Goal: Task Accomplishment & Management: Manage account settings

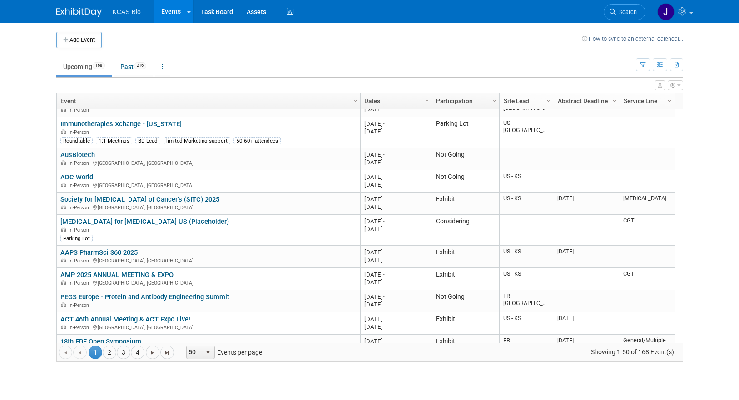
scroll to position [872, 0]
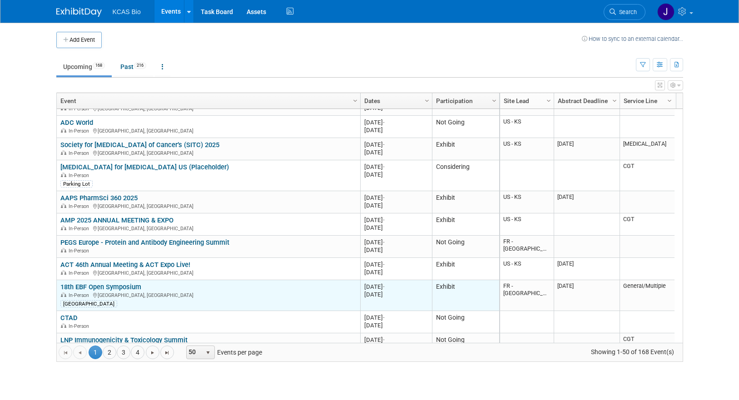
click at [132, 285] on link "18th EBF Open Symposium" at bounding box center [100, 287] width 81 height 8
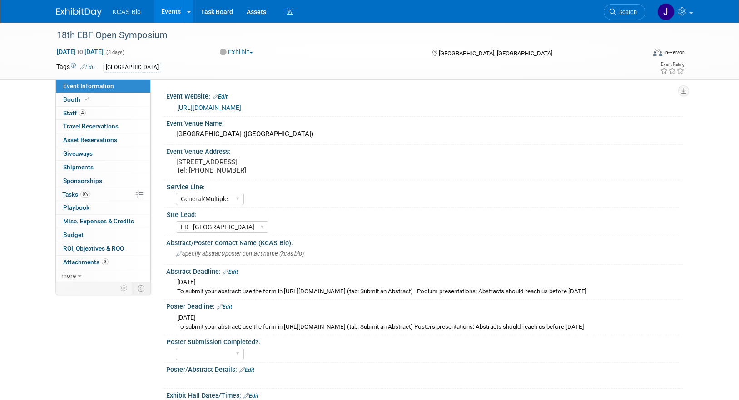
select select "General/Multiple"
select select "FR - [GEOGRAPHIC_DATA]"
click at [77, 112] on span "Staff 4" at bounding box center [74, 112] width 23 height 7
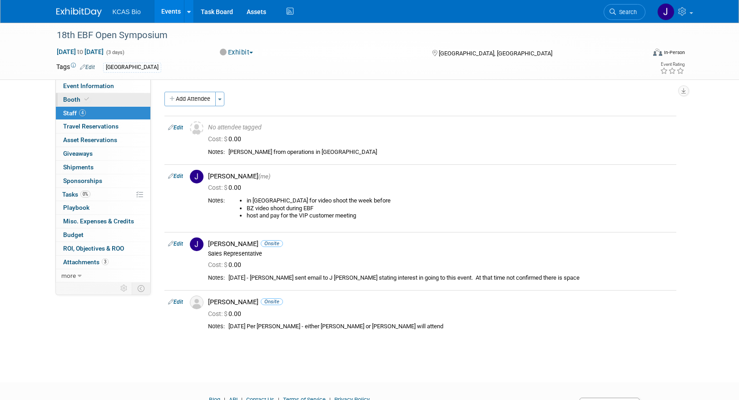
click at [72, 95] on link "Booth" at bounding box center [103, 99] width 94 height 13
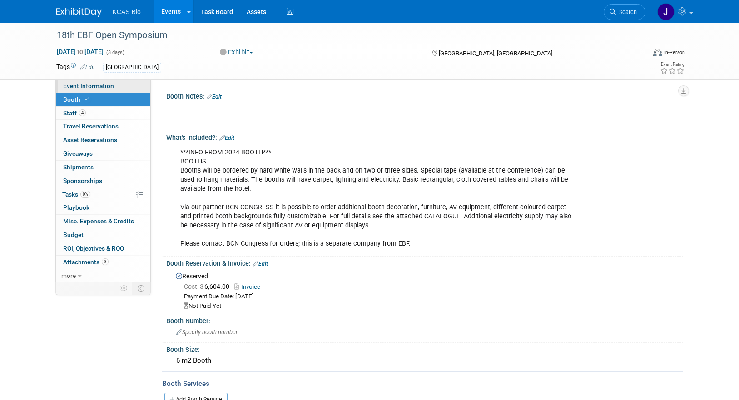
click at [74, 85] on span "Event Information" at bounding box center [88, 85] width 51 height 7
select select "General/Multiple"
select select "FR - [GEOGRAPHIC_DATA]"
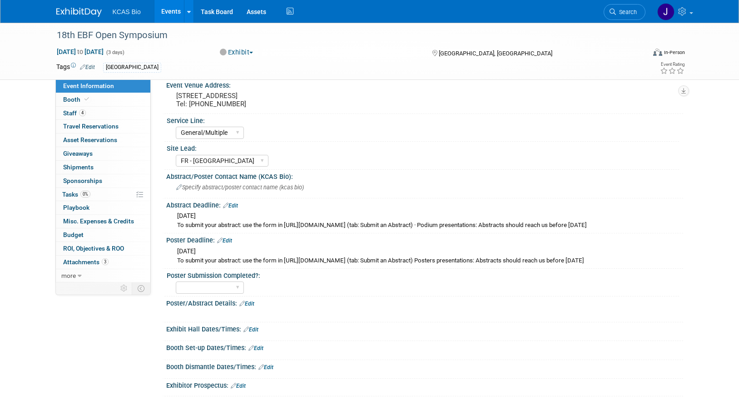
scroll to position [182, 0]
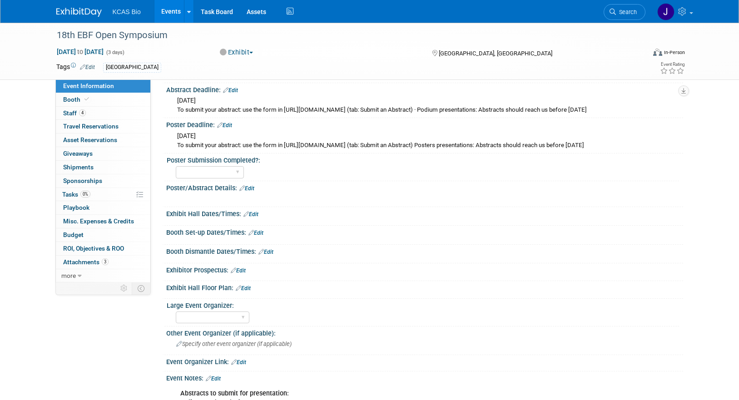
click at [252, 192] on link "Edit" at bounding box center [246, 188] width 15 height 6
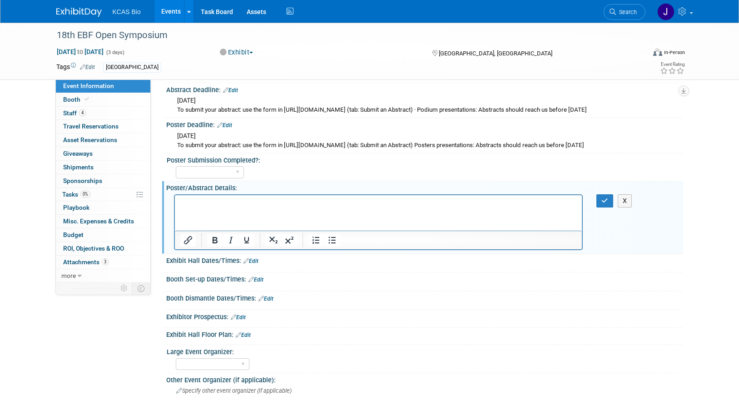
scroll to position [0, 0]
click at [602, 204] on icon "button" at bounding box center [604, 200] width 7 height 6
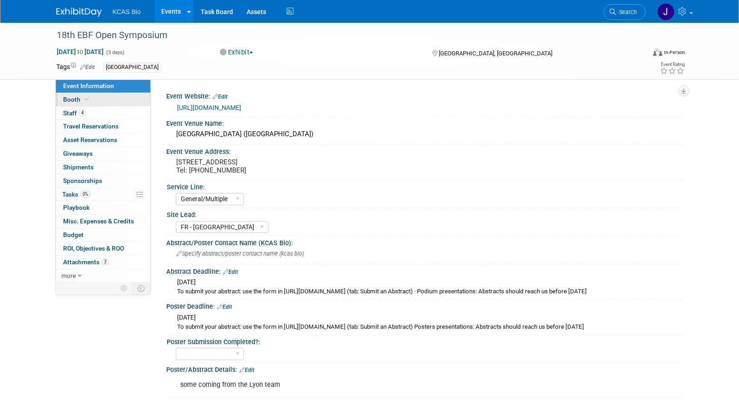
click at [66, 100] on span "Booth" at bounding box center [77, 99] width 28 height 7
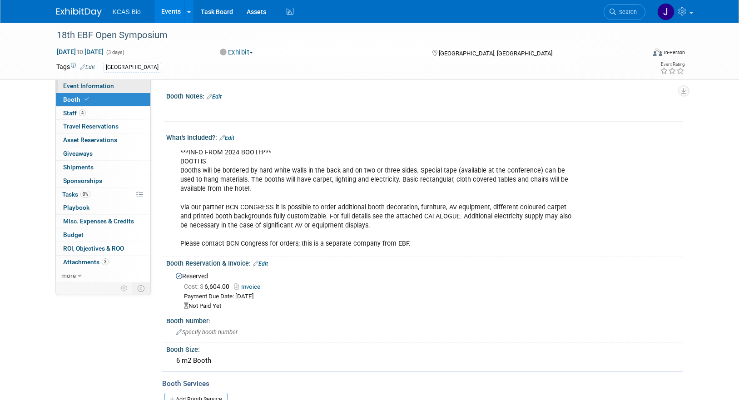
click at [90, 84] on span "Event Information" at bounding box center [88, 85] width 51 height 7
select select "General/Multiple"
select select "FR - [GEOGRAPHIC_DATA]"
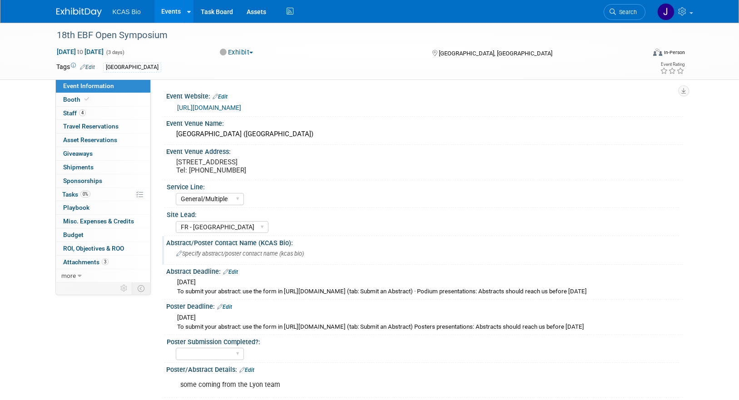
click at [205, 257] on span "Specify abstract/poster contact name (kcas bio)" at bounding box center [240, 253] width 128 height 7
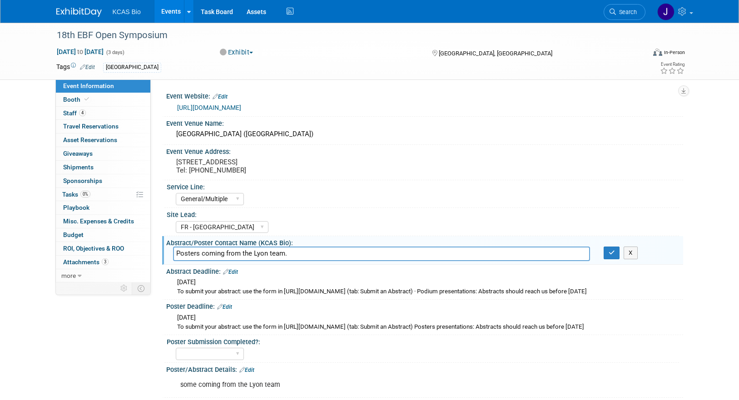
type input "Posters coming from the Lyon team."
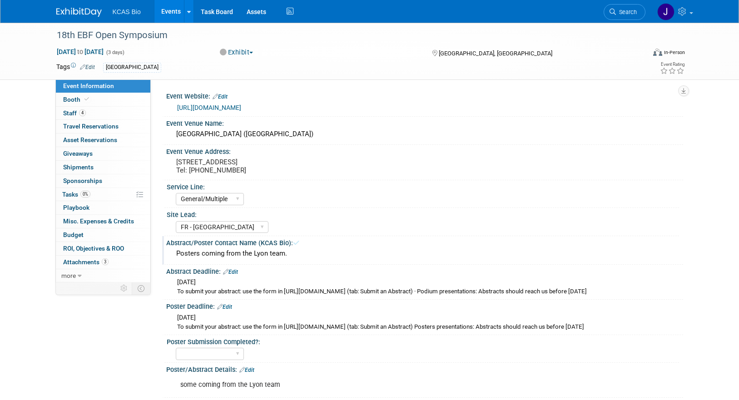
click at [296, 258] on div "Posters coming from the Lyon team." at bounding box center [424, 254] width 503 height 14
click at [278, 276] on div "Abstract Deadline: Edit" at bounding box center [424, 271] width 517 height 12
click at [291, 261] on div "Posters coming from the Lyon team." at bounding box center [424, 254] width 503 height 14
click at [325, 261] on div "Posters coming from the Lyon team." at bounding box center [424, 254] width 503 height 14
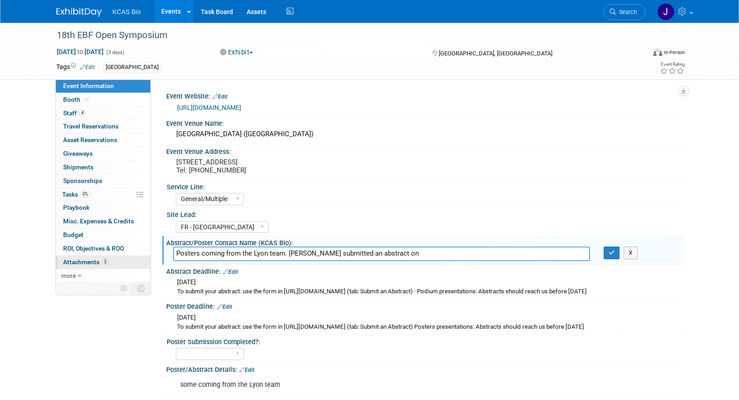
drag, startPoint x: 289, startPoint y: 260, endPoint x: 59, endPoint y: 259, distance: 229.3
click at [271, 261] on input "John P submitted an abstract on" at bounding box center [381, 254] width 417 height 14
paste input "“The Importance of Considering Environmental Factors During LC-MS/MS Method Dev…"
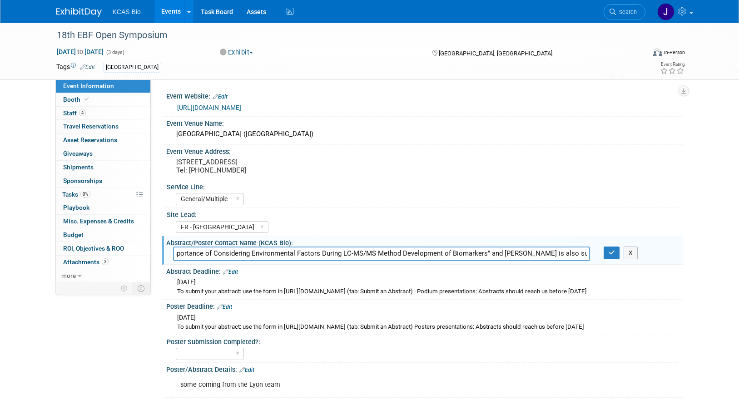
scroll to position [0, 191]
type input "John P submitted an abstract for podium talk: “The Importance of Considering En…"
click at [609, 256] on icon "button" at bounding box center [611, 253] width 6 height 6
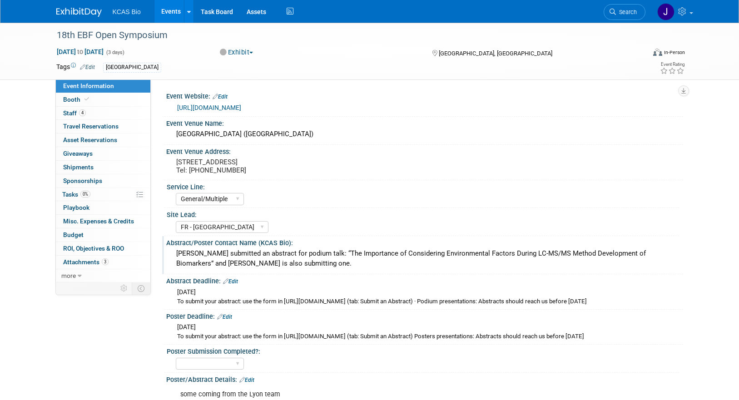
click at [72, 11] on img at bounding box center [78, 12] width 45 height 9
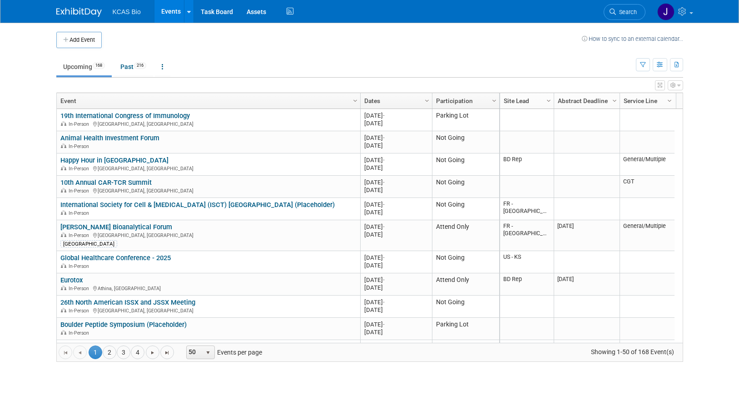
click at [615, 14] on icon at bounding box center [612, 12] width 6 height 6
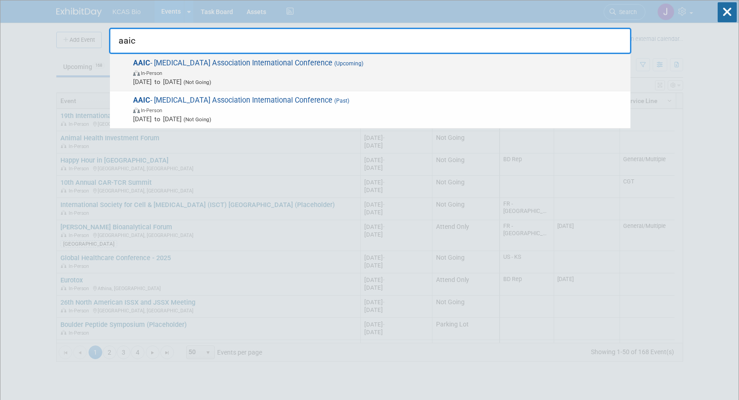
type input "aaic"
click at [200, 68] on span "In-Person" at bounding box center [379, 72] width 493 height 9
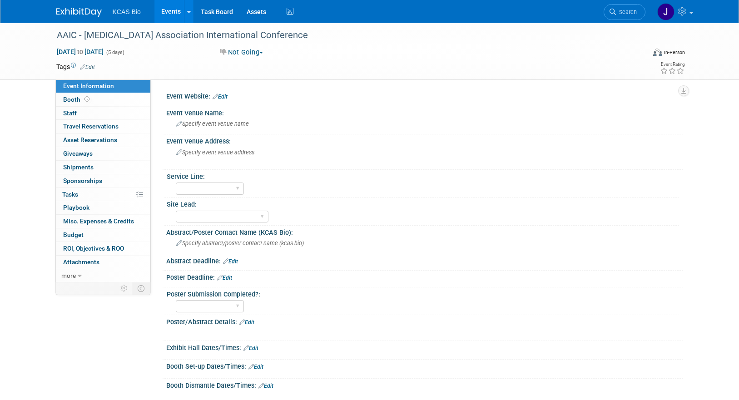
click at [224, 98] on link "Edit" at bounding box center [219, 97] width 15 height 6
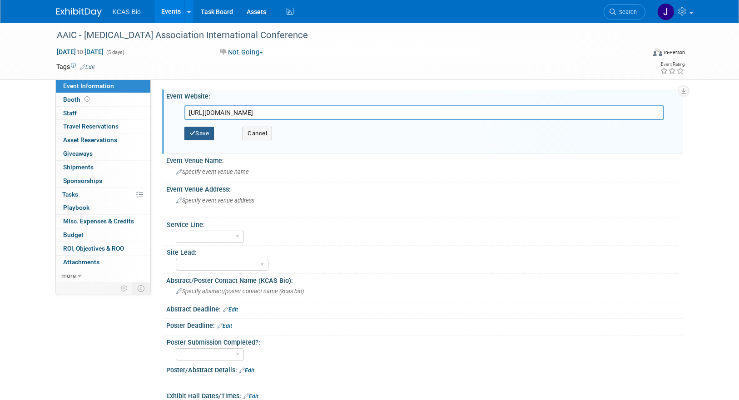
type input "https://aaic.alz.org/"
click at [198, 133] on button "Save" at bounding box center [199, 134] width 30 height 14
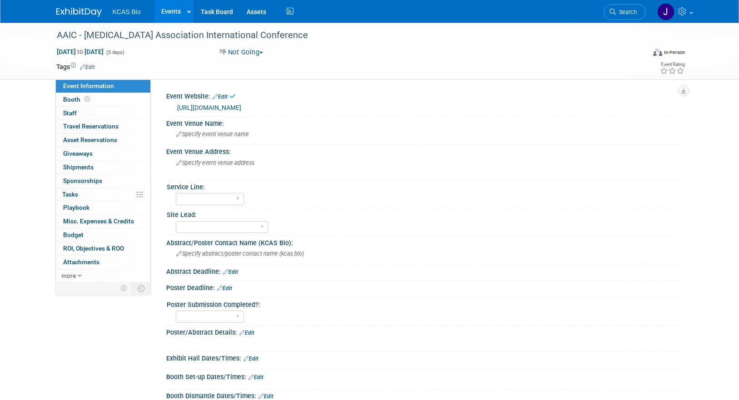
click at [248, 48] on button "Not Going" at bounding box center [242, 53] width 50 height 10
click at [259, 81] on link "Considering" at bounding box center [253, 80] width 72 height 13
click at [228, 163] on span "Specify event venue address" at bounding box center [215, 162] width 78 height 7
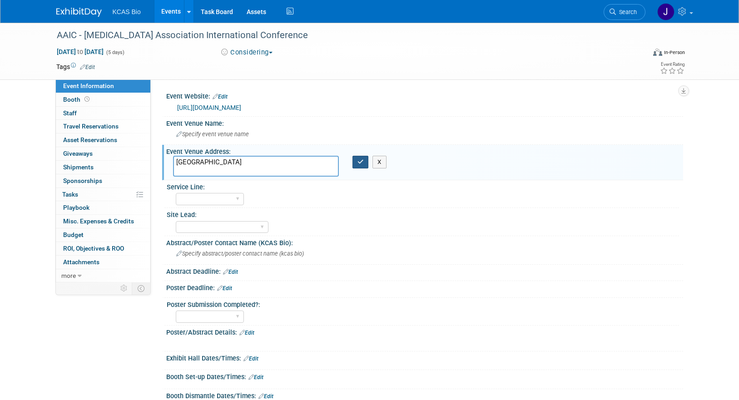
type textarea "London"
click at [357, 162] on icon "button" at bounding box center [360, 162] width 6 height 6
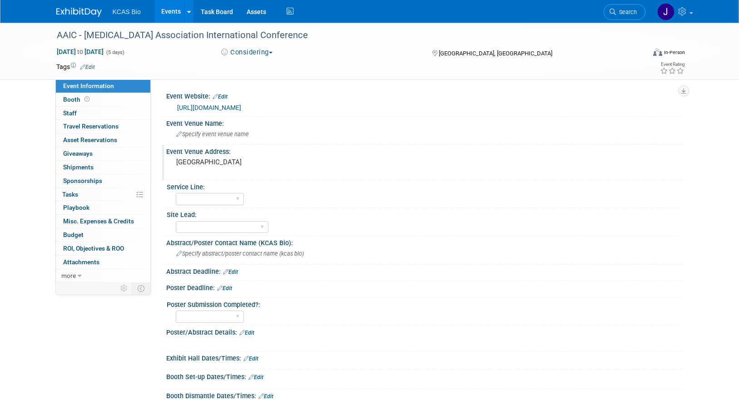
click at [69, 12] on img at bounding box center [78, 12] width 45 height 9
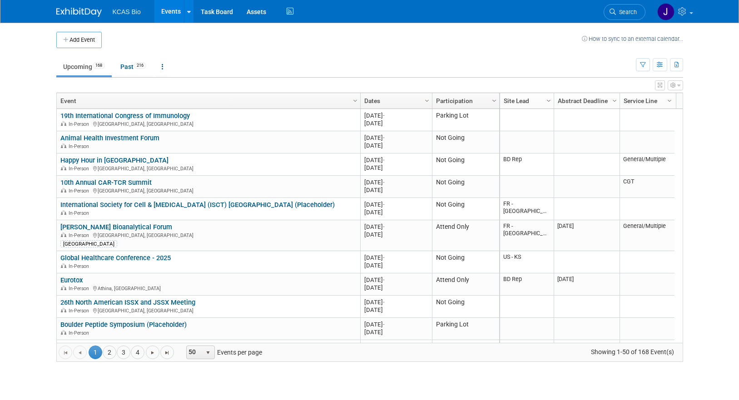
click at [614, 10] on icon at bounding box center [612, 12] width 6 height 6
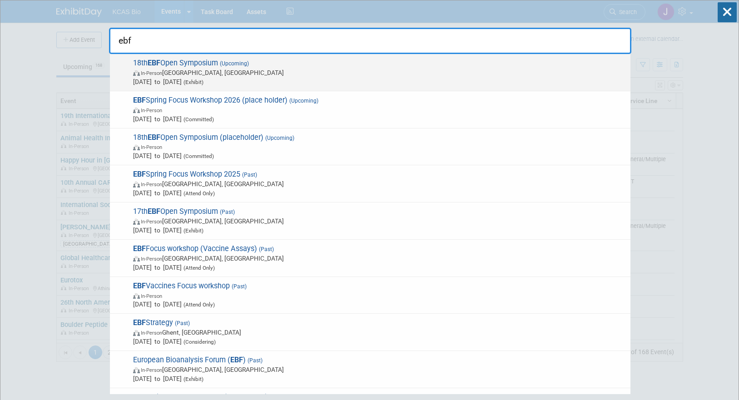
type input "ebf"
click at [257, 74] on span "In-Person L'Hospitalet de Llobregat, Spain" at bounding box center [379, 72] width 493 height 9
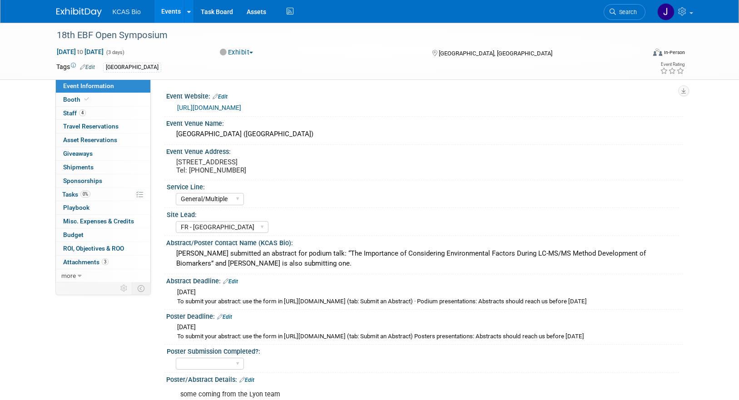
select select "General/Multiple"
select select "FR - [GEOGRAPHIC_DATA]"
click at [84, 112] on span "4" at bounding box center [82, 112] width 7 height 7
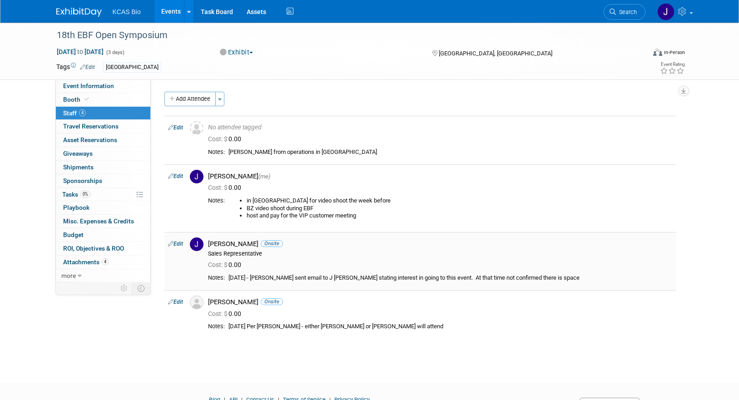
click at [174, 241] on link "Edit" at bounding box center [175, 244] width 15 height 6
select select "c84fc383-0d04-49c9-93ad-ff96209af5d3"
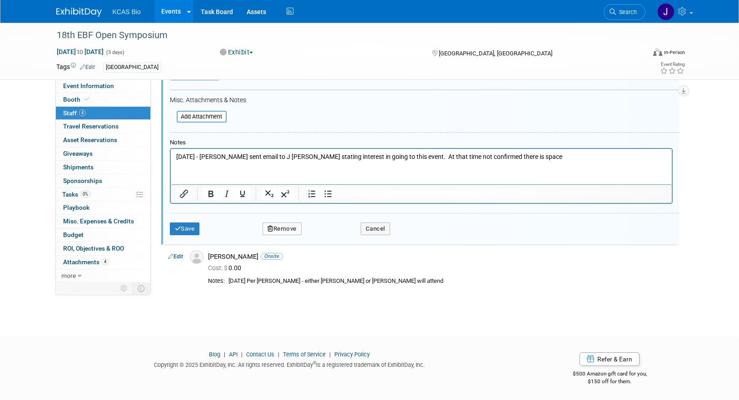
scroll to position [344, 0]
click at [285, 229] on button "Remove" at bounding box center [281, 228] width 39 height 13
click at [333, 234] on link "Yes" at bounding box center [331, 236] width 26 height 15
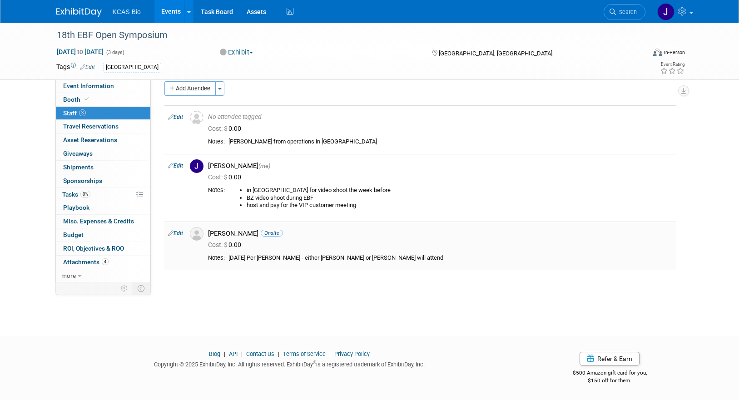
click at [178, 234] on link "Edit" at bounding box center [175, 233] width 15 height 6
select select "d75dadeb-1c6a-41cc-a30d-4adf34818f3f"
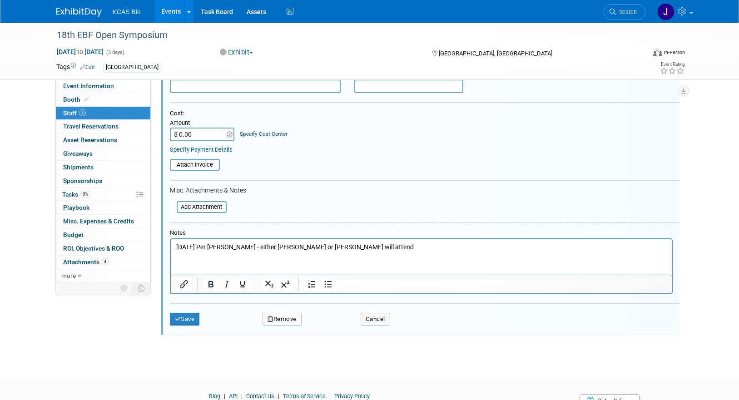
scroll to position [265, 0]
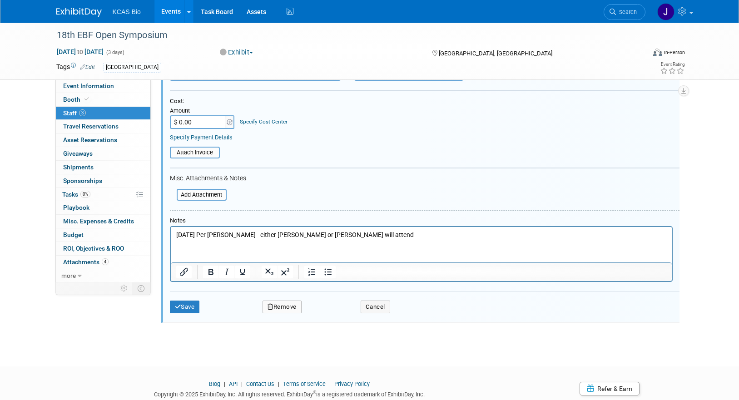
click at [288, 308] on button "Remove" at bounding box center [281, 307] width 39 height 13
click at [337, 320] on link "Yes" at bounding box center [331, 314] width 26 height 15
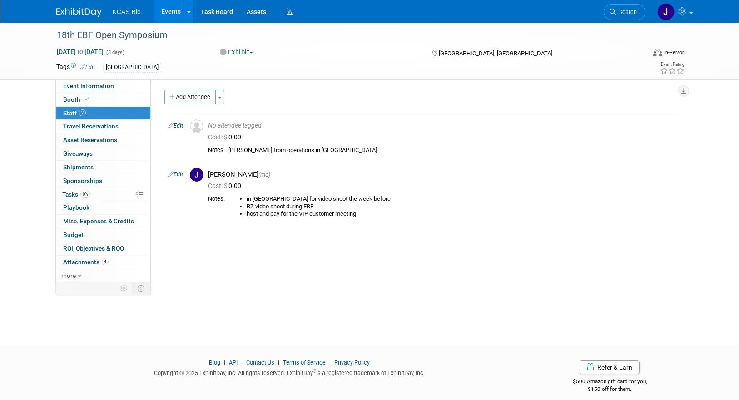
scroll to position [0, 0]
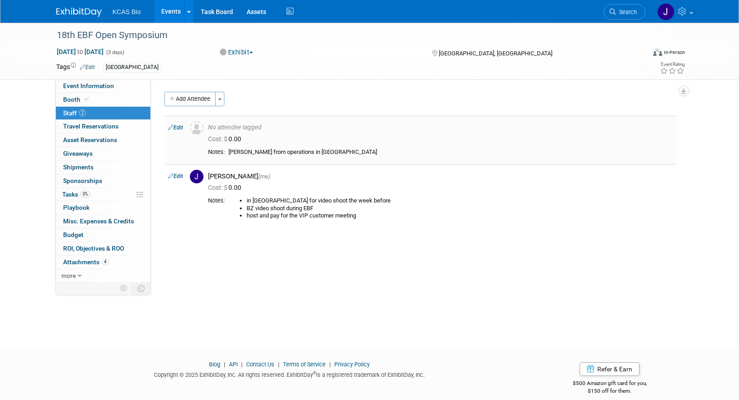
click at [173, 127] on icon at bounding box center [170, 128] width 5 height 10
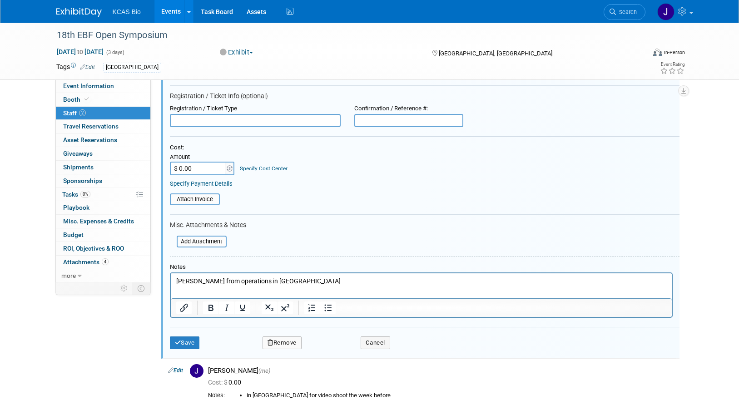
scroll to position [104, 0]
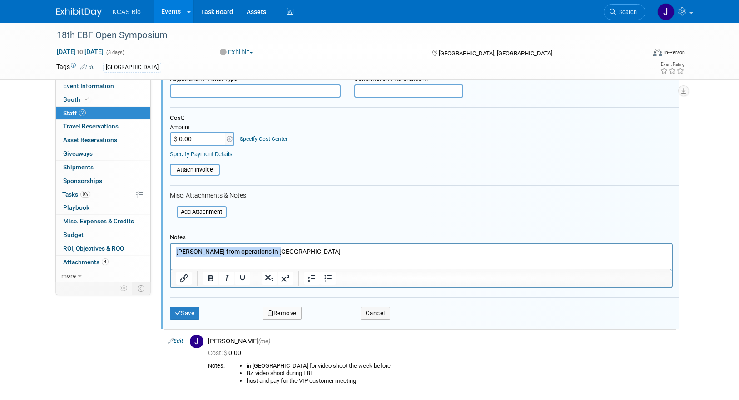
drag, startPoint x: 281, startPoint y: 251, endPoint x: 142, endPoint y: 243, distance: 140.0
click at [170, 244] on html "Blandine from operations in Europe" at bounding box center [420, 250] width 501 height 13
paste body "Rich Text Area. Press ALT-0 for help."
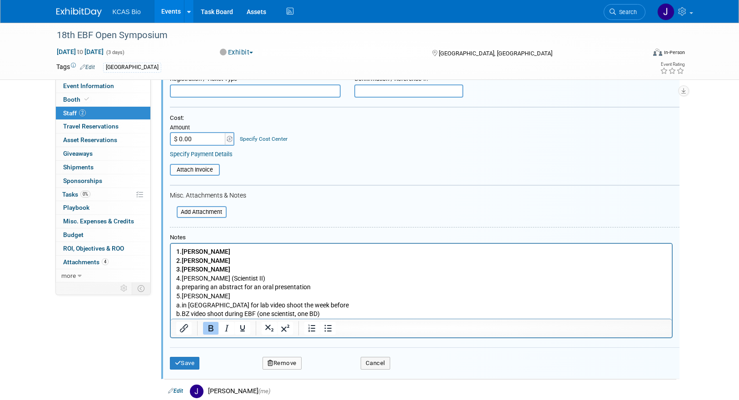
click at [186, 287] on p "a. preparing an abstract for an oral presentation" at bounding box center [421, 287] width 490 height 9
click at [188, 288] on p "a. preparing an abstract for an oral presentation" at bounding box center [421, 287] width 490 height 9
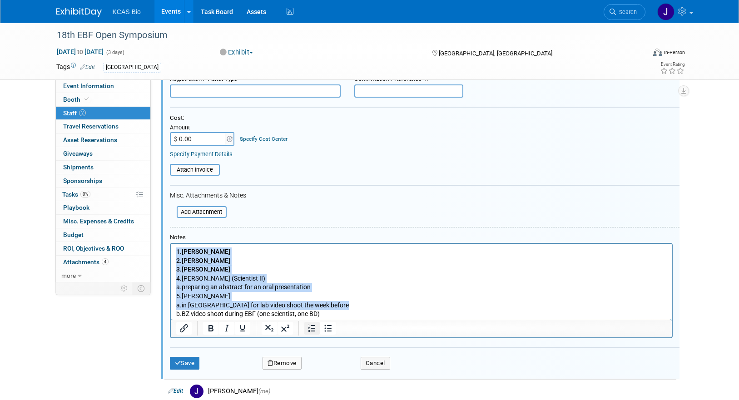
click at [311, 329] on icon "Numbered list" at bounding box center [311, 328] width 11 height 11
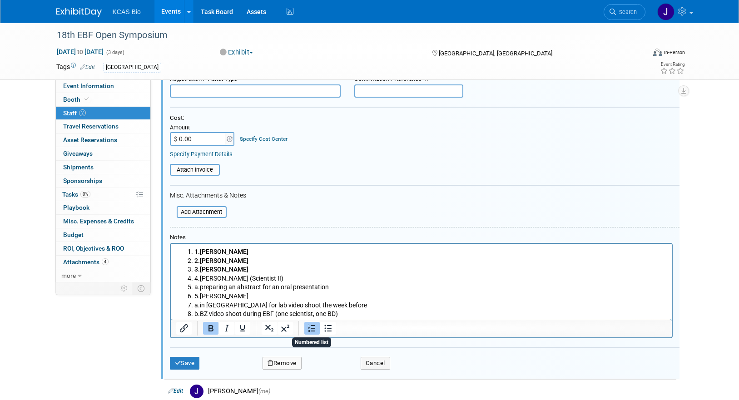
click at [311, 330] on icon "Numbered list" at bounding box center [311, 328] width 11 height 11
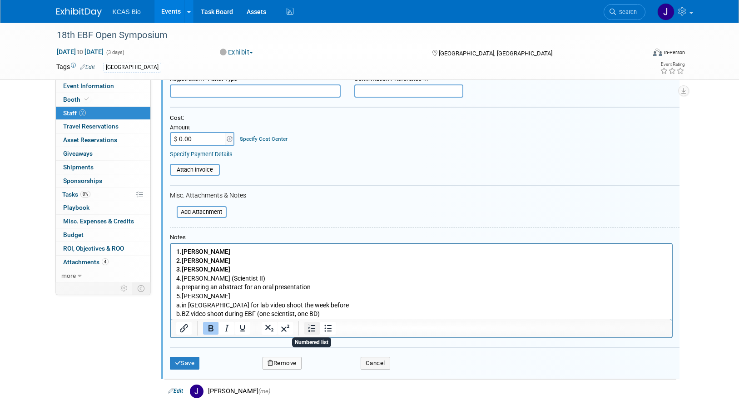
click at [308, 331] on icon "Numbered list" at bounding box center [311, 328] width 11 height 11
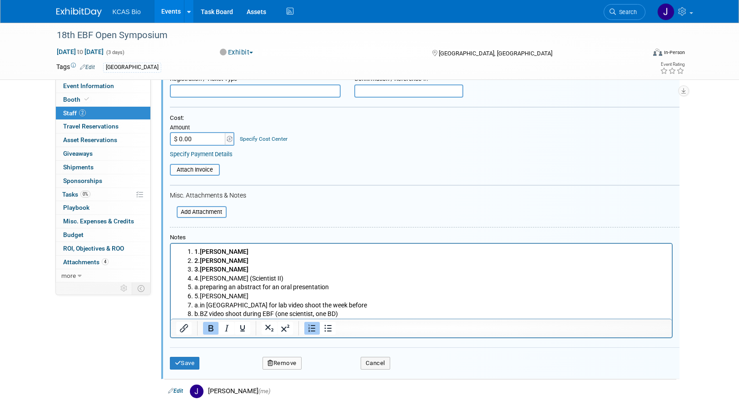
click at [208, 252] on li "1. Charisse" at bounding box center [430, 251] width 472 height 9
click at [209, 252] on b "Charisse" at bounding box center [223, 251] width 49 height 7
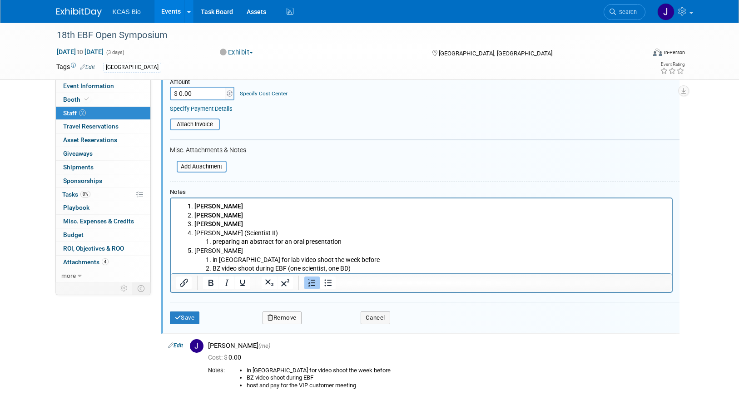
click at [355, 260] on li "in Lyon for lab video shoot the week before" at bounding box center [439, 260] width 454 height 9
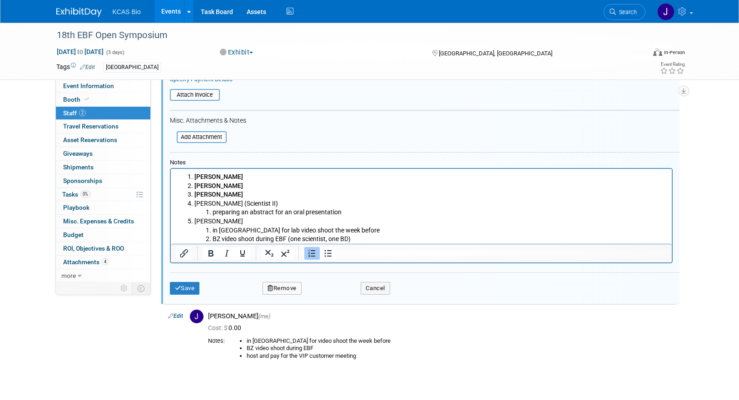
scroll to position [194, 0]
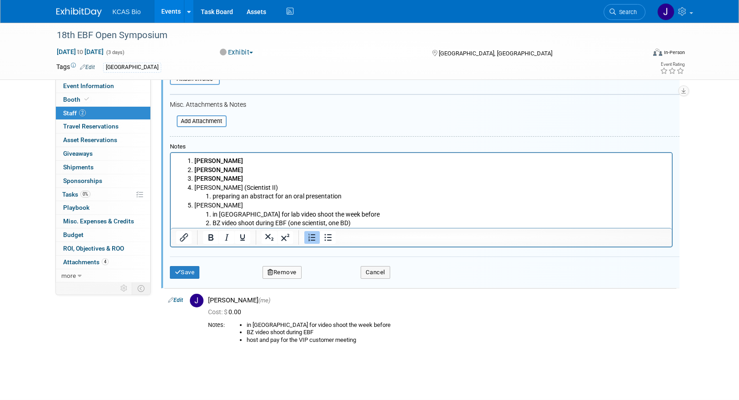
click at [366, 220] on li "BZ video shoot during EBF (one scientist, one BD)" at bounding box center [439, 223] width 454 height 9
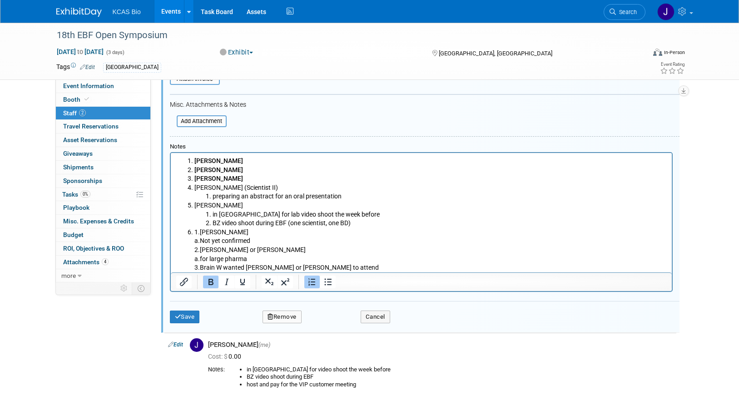
click at [210, 249] on p "2. Jonathan or Jeff G" at bounding box center [430, 250] width 472 height 9
drag, startPoint x: 206, startPoint y: 226, endPoint x: 210, endPoint y: 228, distance: 4.7
click at [208, 227] on ol "Charisse Grégoire Christine Blandine (Scientist II) preparing an abstract for a…" at bounding box center [421, 215] width 490 height 116
click at [211, 230] on p "1. John P" at bounding box center [430, 232] width 472 height 9
click at [271, 260] on p "a. for large pharma" at bounding box center [430, 259] width 472 height 9
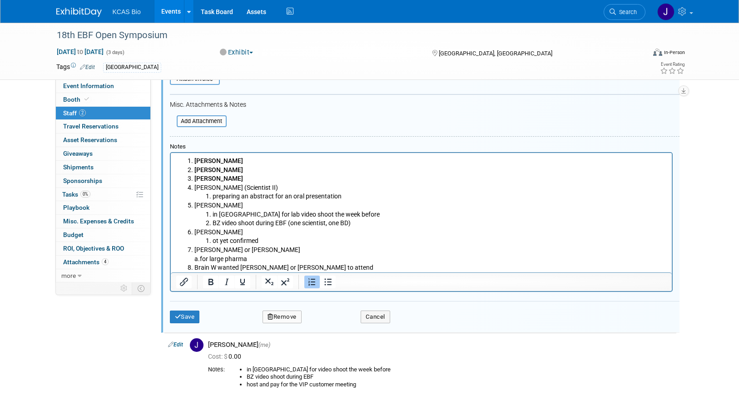
drag, startPoint x: 194, startPoint y: 233, endPoint x: 308, endPoint y: 207, distance: 116.4
click at [197, 233] on p "John P" at bounding box center [430, 232] width 472 height 9
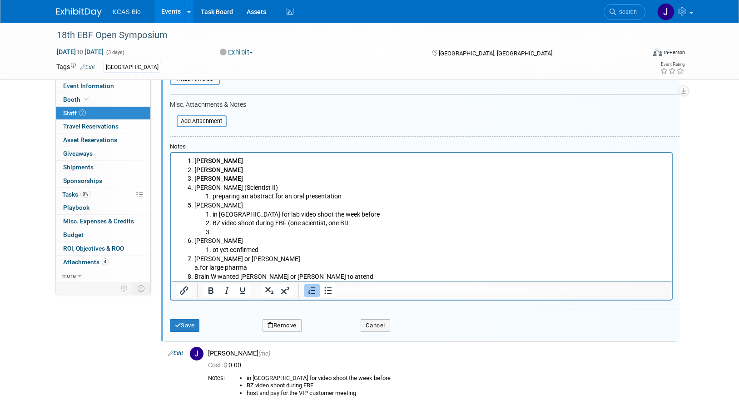
click at [358, 222] on li "BZ video shoot during EBF (one scientist, one BD" at bounding box center [439, 223] width 454 height 9
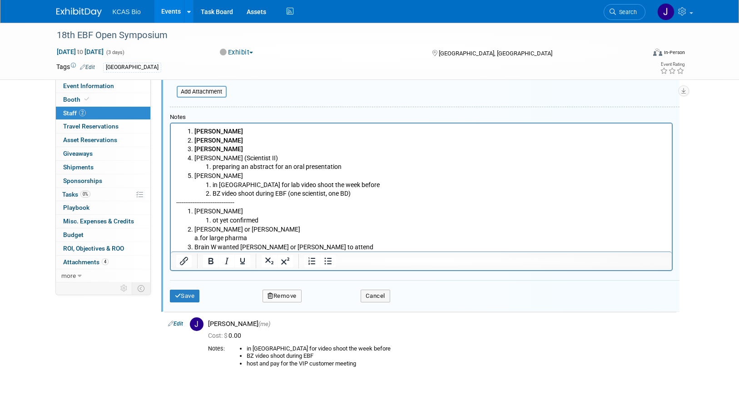
scroll to position [240, 0]
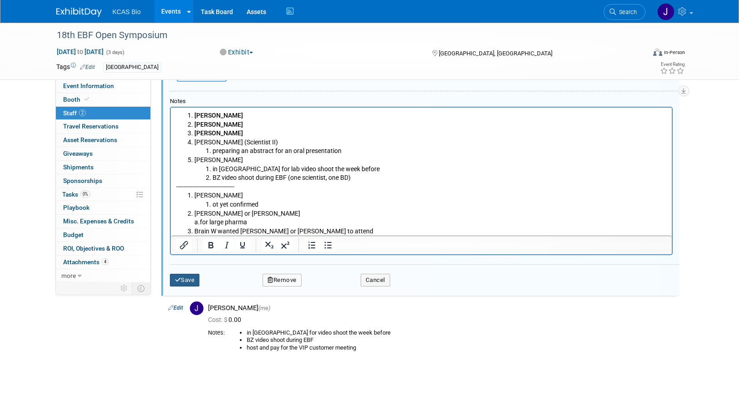
click at [183, 279] on button "Save" at bounding box center [185, 280] width 30 height 13
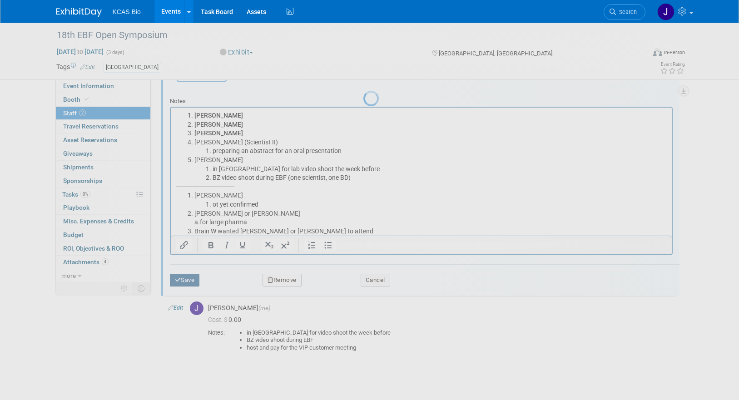
scroll to position [45, 0]
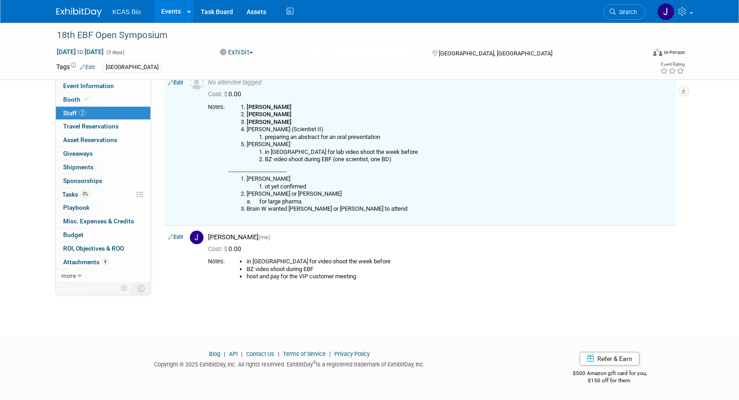
click at [177, 237] on link "Edit" at bounding box center [175, 237] width 15 height 6
select select "5597f3ee-3f00-40e2-af88-5fbd5b432e78"
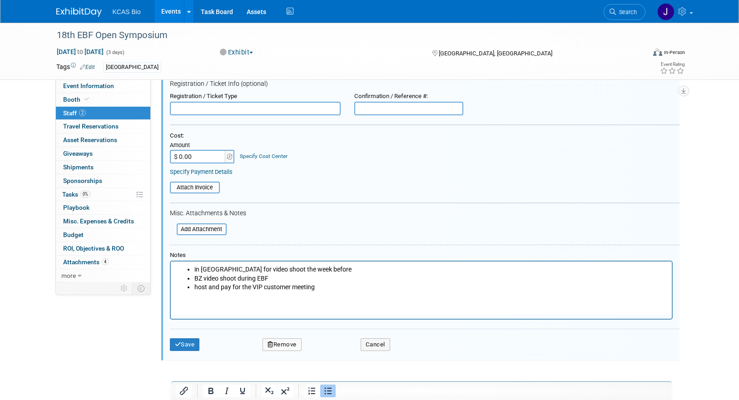
scroll to position [336, 0]
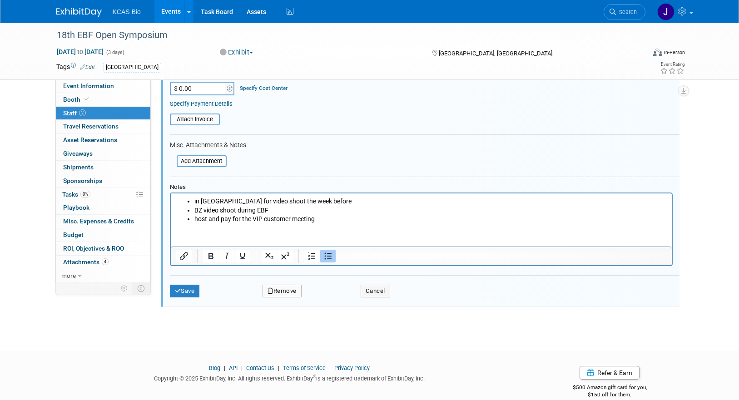
click at [281, 292] on button "Remove" at bounding box center [281, 291] width 39 height 13
click at [326, 300] on icon at bounding box center [324, 298] width 5 height 5
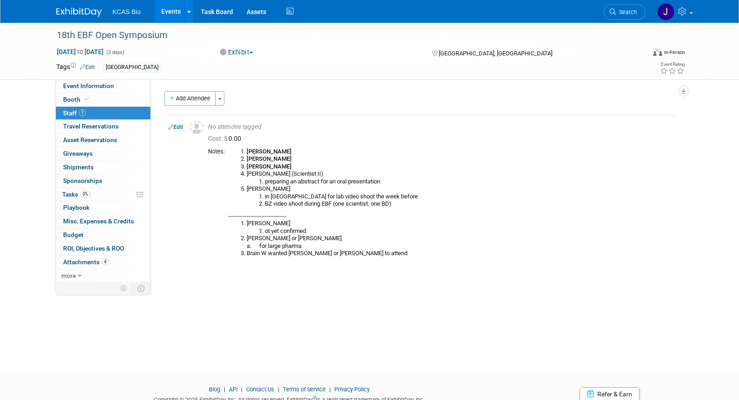
scroll to position [0, 0]
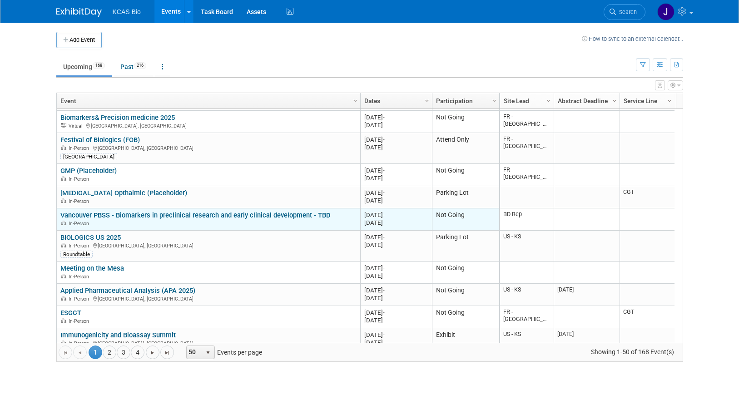
scroll to position [381, 0]
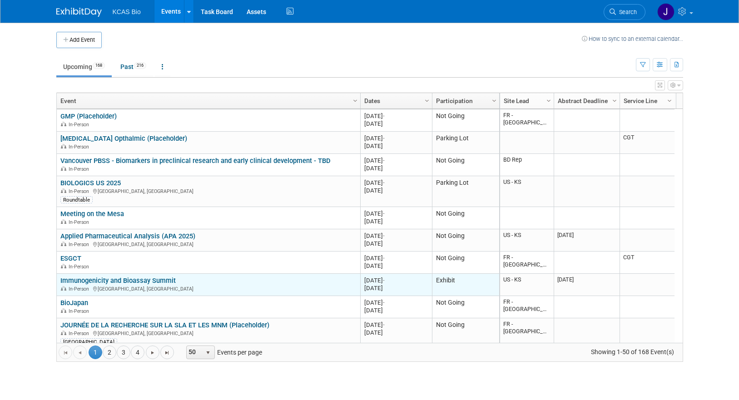
click at [156, 280] on link "Immunogenicity and Bioassay Summit" at bounding box center [117, 280] width 115 height 8
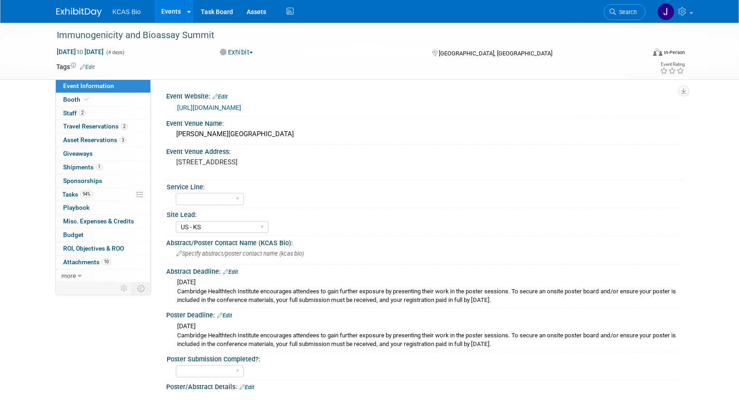
select select "US - KS"
click at [73, 110] on span "Staff 2" at bounding box center [74, 112] width 23 height 7
